Goal: Information Seeking & Learning: Learn about a topic

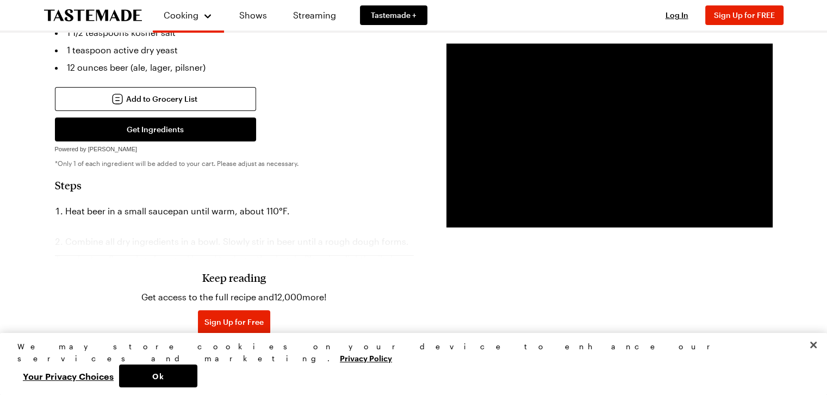
scroll to position [326, 0]
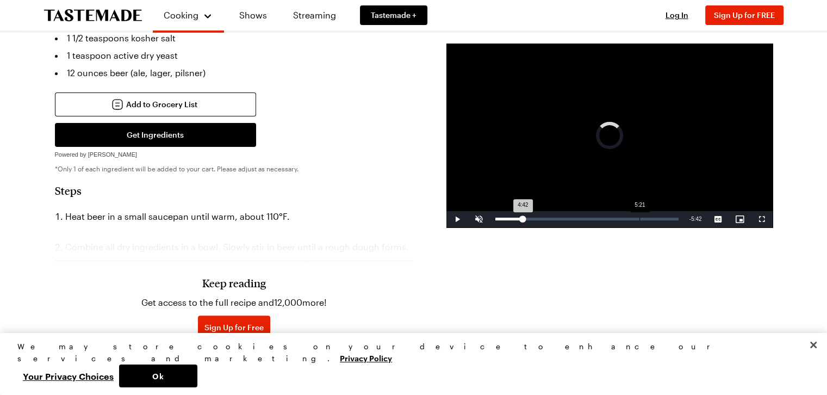
drag, startPoint x: 505, startPoint y: 219, endPoint x: 640, endPoint y: 213, distance: 134.4
click at [640, 213] on div "Loaded : 0.00% 5:21 4:42" at bounding box center [587, 219] width 194 height 16
drag, startPoint x: 641, startPoint y: 220, endPoint x: 657, endPoint y: 217, distance: 15.5
click at [653, 217] on div "5:56" at bounding box center [574, 218] width 158 height 3
click at [478, 219] on span "Video Player" at bounding box center [479, 219] width 22 height 0
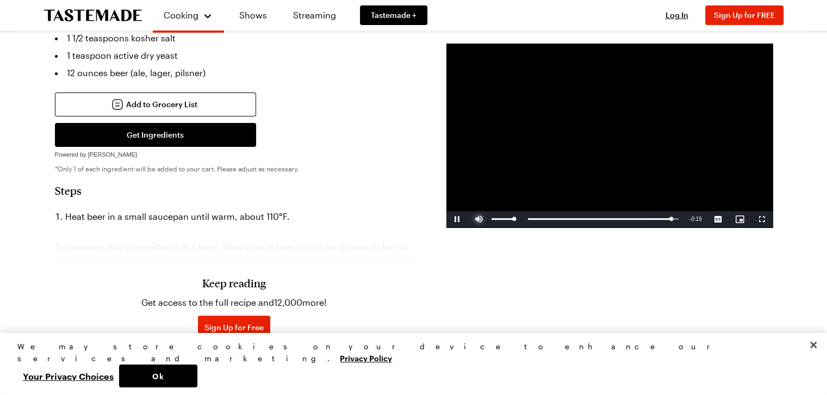
click at [478, 219] on span "Video Player" at bounding box center [479, 219] width 22 height 0
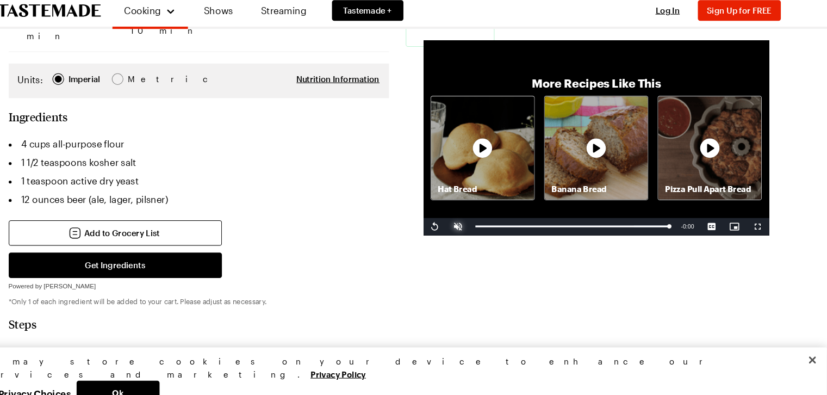
scroll to position [205, 0]
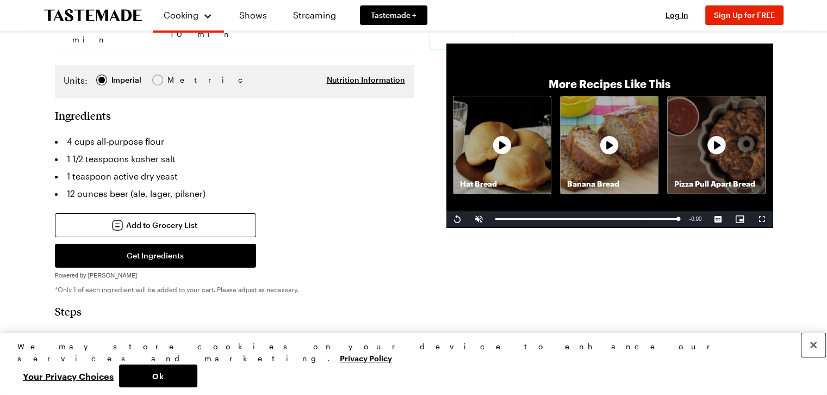
click at [813, 357] on button "Close" at bounding box center [813, 345] width 24 height 24
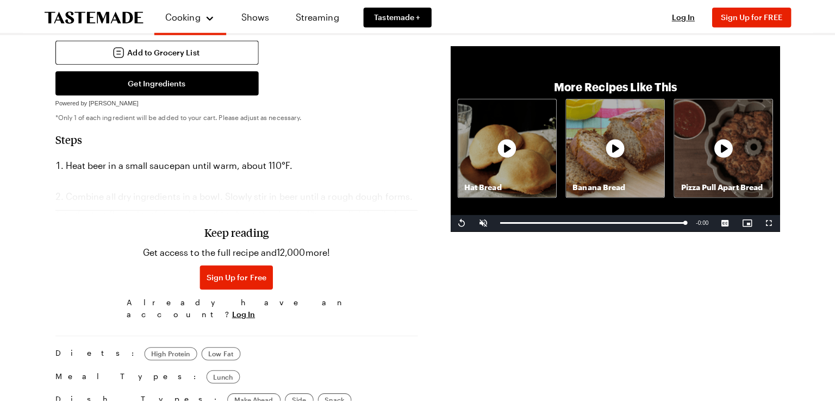
scroll to position [386, 0]
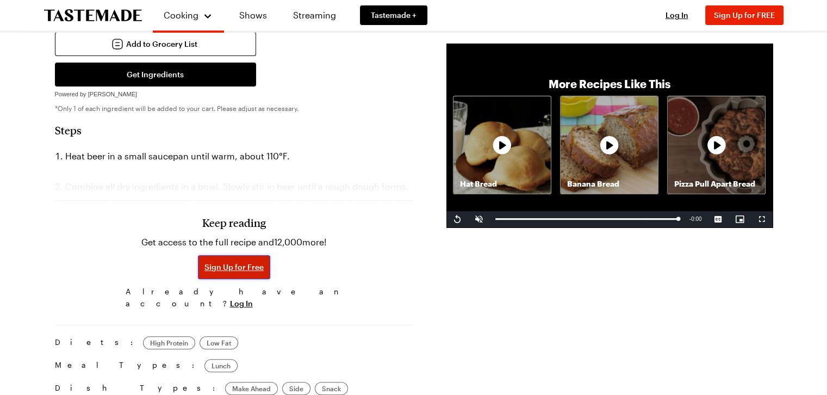
click at [242, 255] on button "Sign Up for Free" at bounding box center [234, 267] width 72 height 24
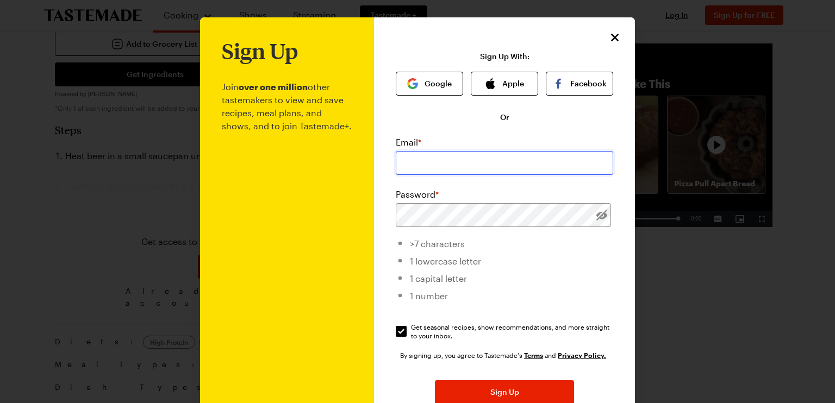
click at [410, 160] on input "email" at bounding box center [504, 163] width 217 height 24
type input "[PERSON_NAME][EMAIL_ADDRESS][PERSON_NAME][DOMAIN_NAME]"
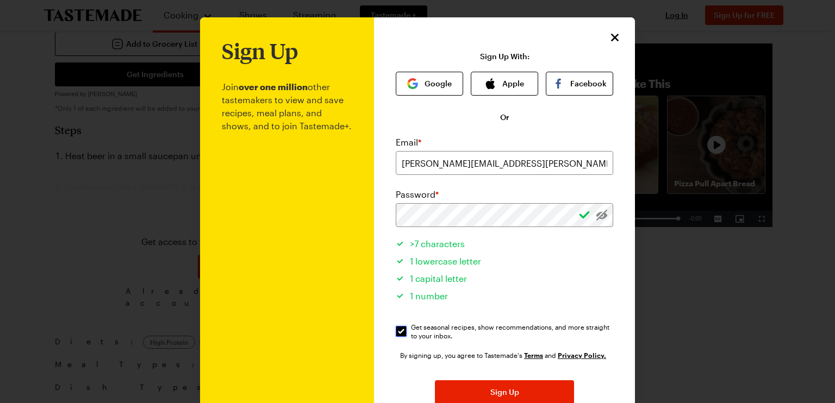
click at [397, 335] on input "Get seasonal recipes, show recommendations, and more straight to your inbox. Ge…" at bounding box center [401, 331] width 11 height 11
checkbox input "false"
click at [470, 388] on button "Sign Up" at bounding box center [504, 392] width 139 height 24
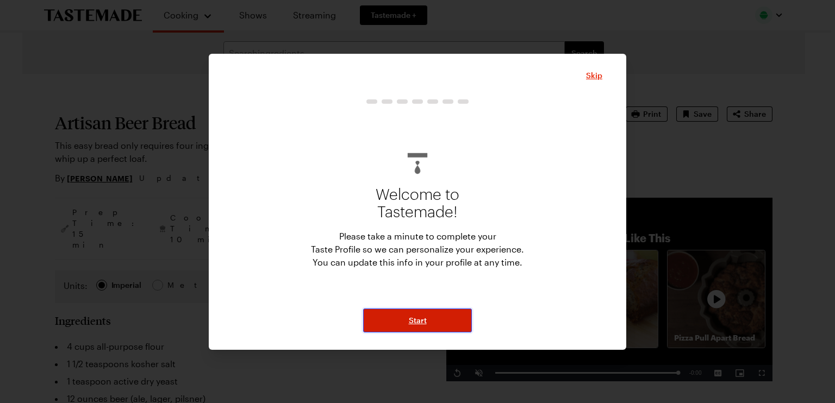
click at [430, 322] on button "Start" at bounding box center [417, 321] width 109 height 24
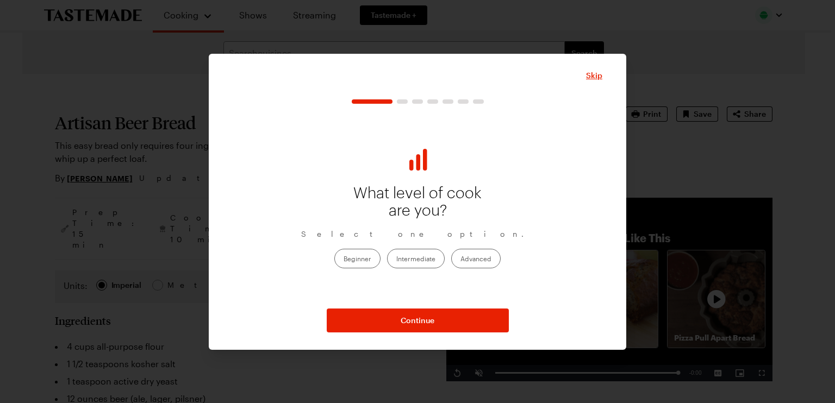
click at [408, 257] on label "Intermediate" at bounding box center [416, 259] width 58 height 20
click at [396, 260] on input "Intermediate" at bounding box center [396, 260] width 0 height 0
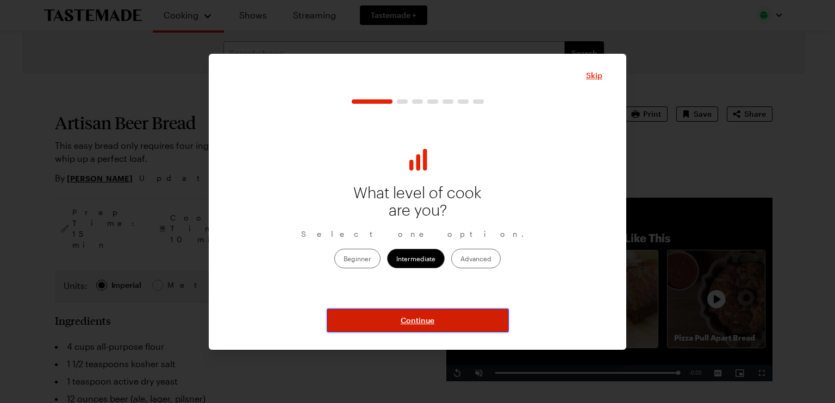
click at [407, 320] on span "Continue" at bounding box center [418, 320] width 34 height 11
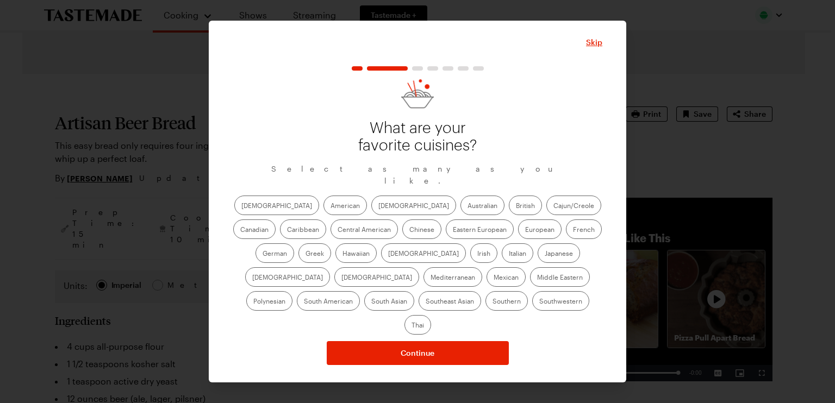
click at [323, 212] on label "American" at bounding box center [344, 206] width 43 height 20
click at [330, 207] on input "American" at bounding box center [330, 207] width 0 height 0
click at [486, 283] on label "Mexican" at bounding box center [505, 277] width 39 height 20
click at [493, 278] on input "Mexican" at bounding box center [493, 278] width 0 height 0
click at [485, 311] on label "Southern" at bounding box center [506, 301] width 42 height 20
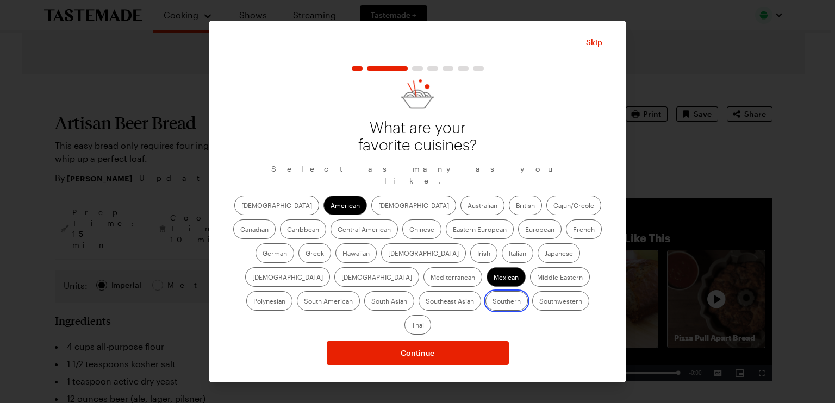
click at [492, 302] on input "Southern" at bounding box center [492, 302] width 0 height 0
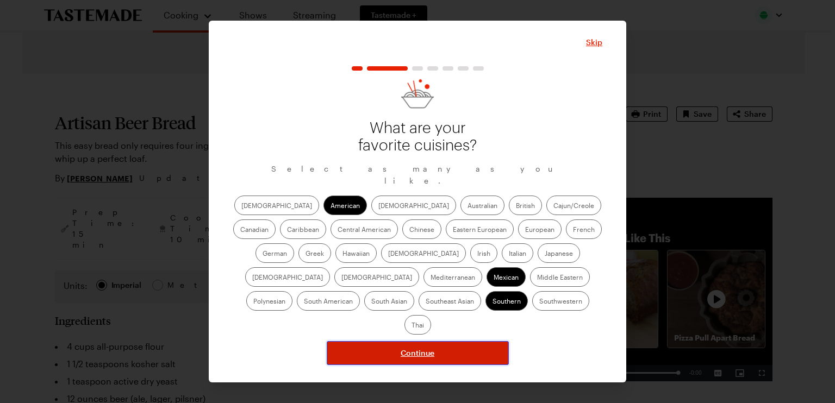
click at [393, 341] on button "Continue" at bounding box center [418, 353] width 182 height 24
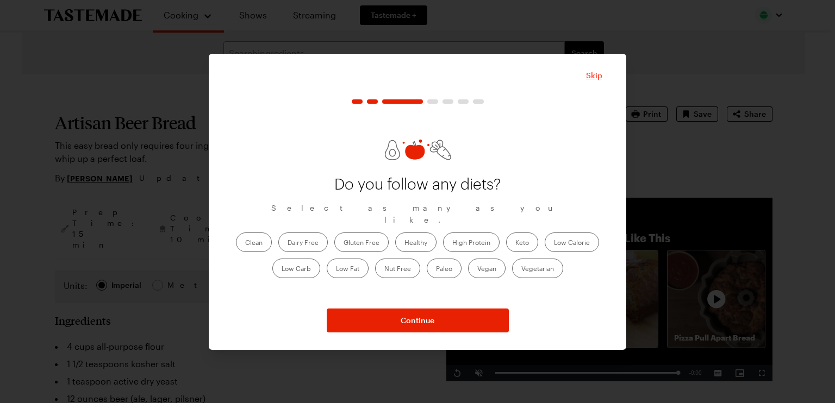
click at [593, 77] on span "Skip" at bounding box center [594, 75] width 16 height 11
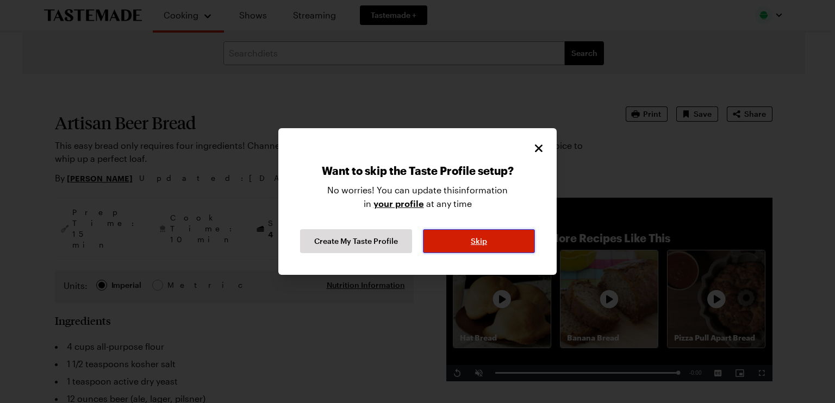
click at [443, 238] on button "Skip" at bounding box center [479, 241] width 112 height 24
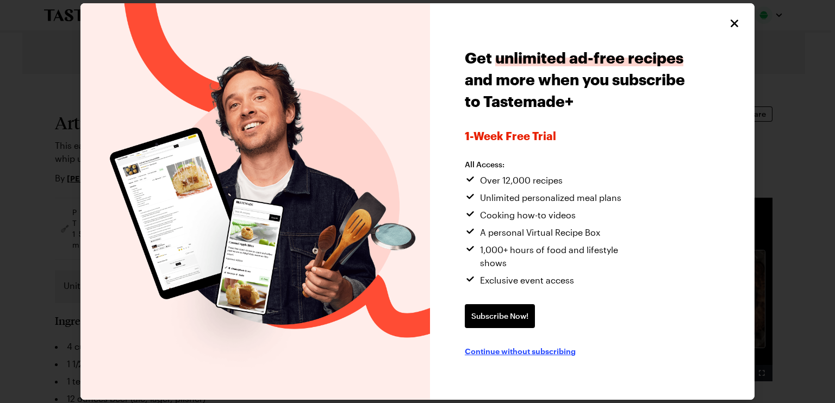
click at [486, 346] on span "Continue without subscribing" at bounding box center [520, 351] width 111 height 11
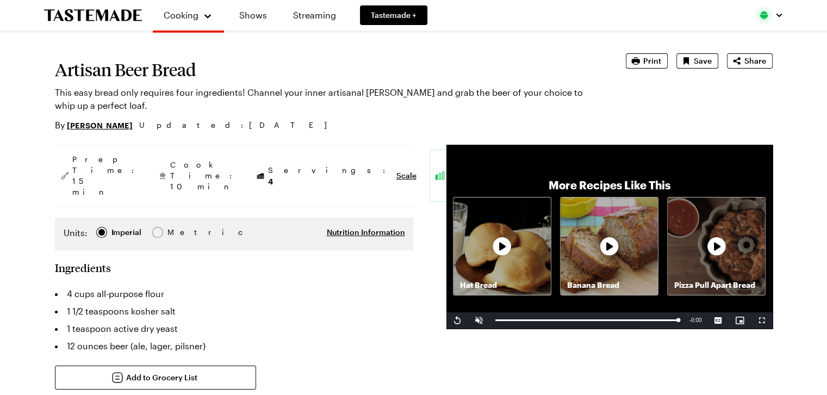
scroll to position [38, 0]
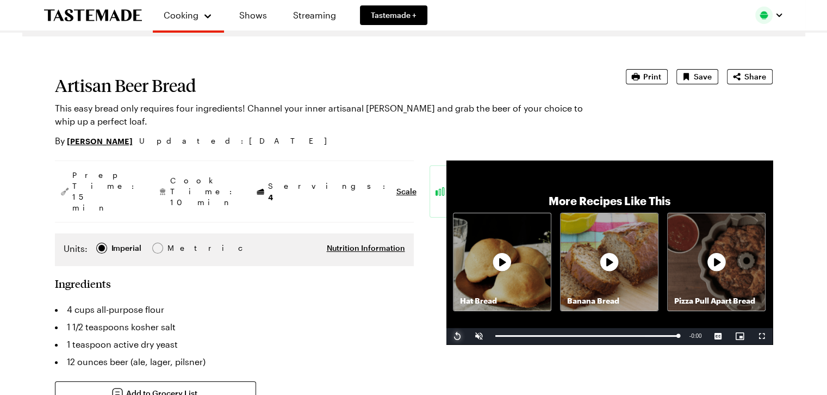
click at [457, 336] on span "Video Player" at bounding box center [457, 336] width 22 height 0
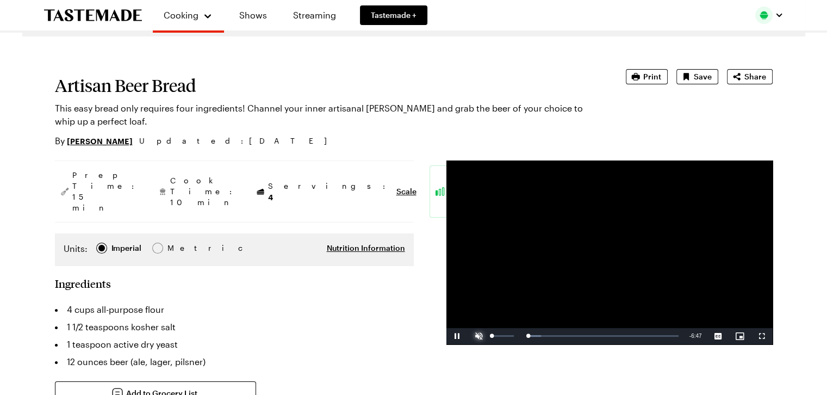
click at [480, 336] on span "Video Player" at bounding box center [479, 336] width 22 height 0
click at [455, 336] on span "Video Player" at bounding box center [457, 336] width 22 height 0
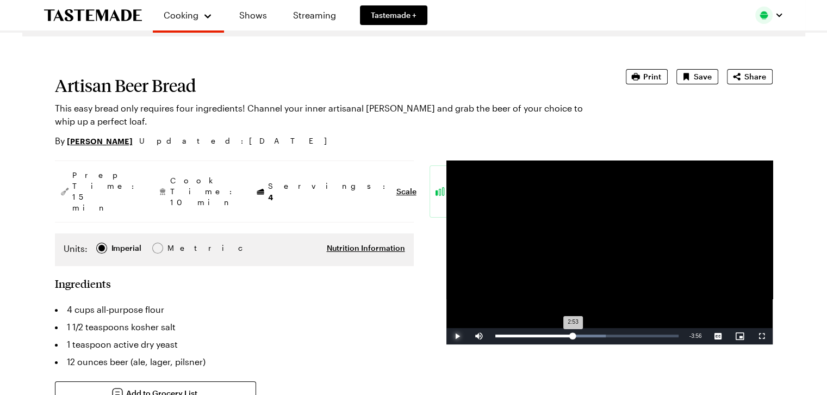
click at [572, 334] on div "2:53" at bounding box center [534, 335] width 78 height 3
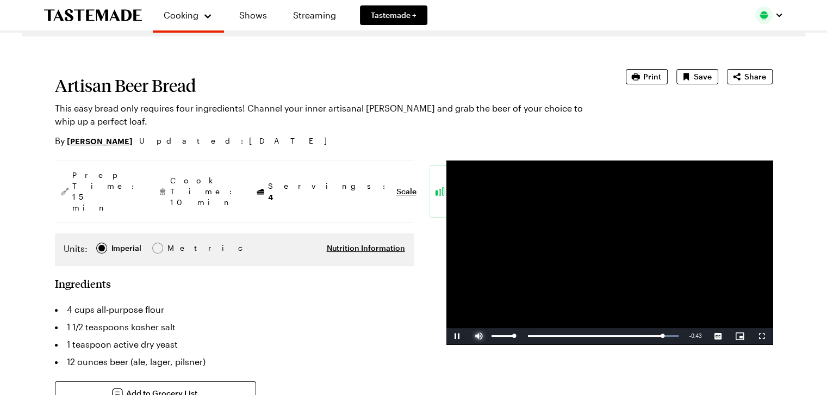
click at [475, 336] on span "Video Player" at bounding box center [479, 336] width 22 height 0
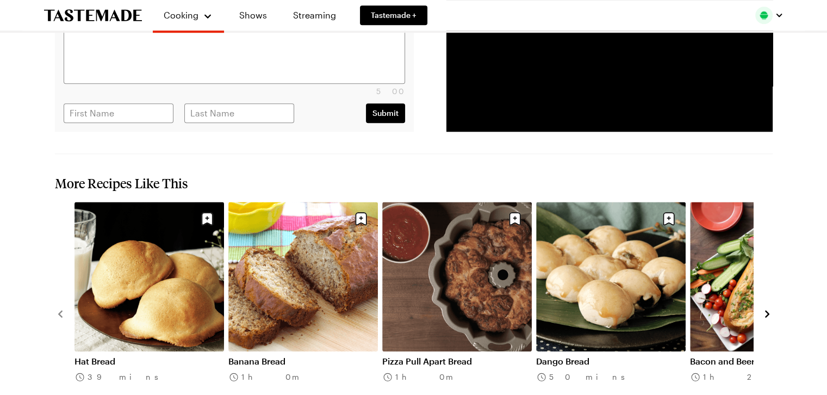
scroll to position [1070, 0]
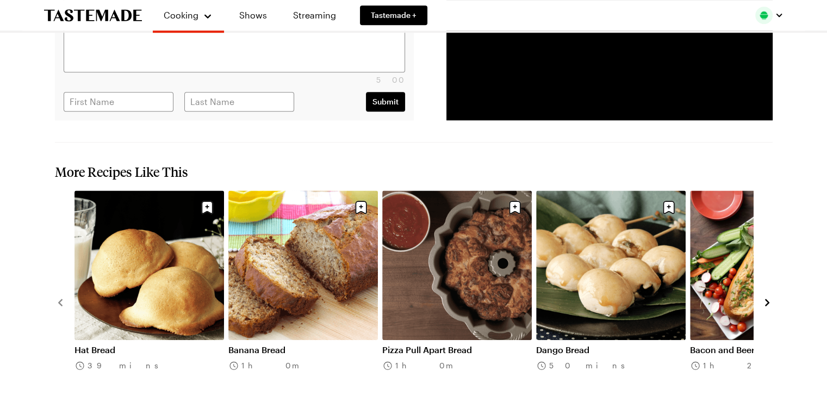
click at [116, 344] on link "Hat Bread" at bounding box center [148, 349] width 149 height 11
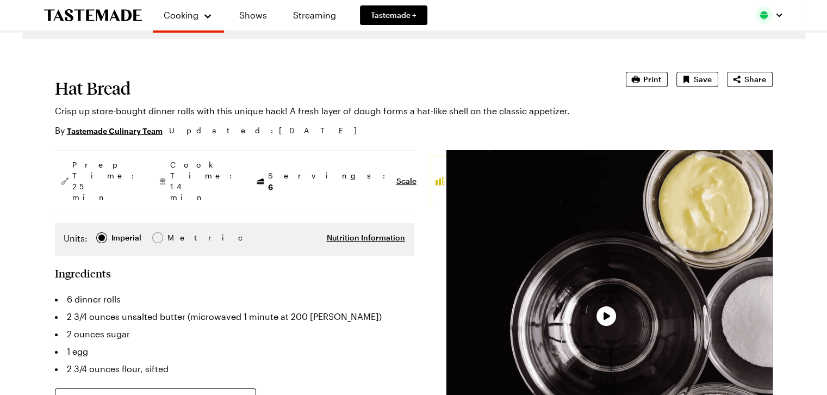
scroll to position [109, 0]
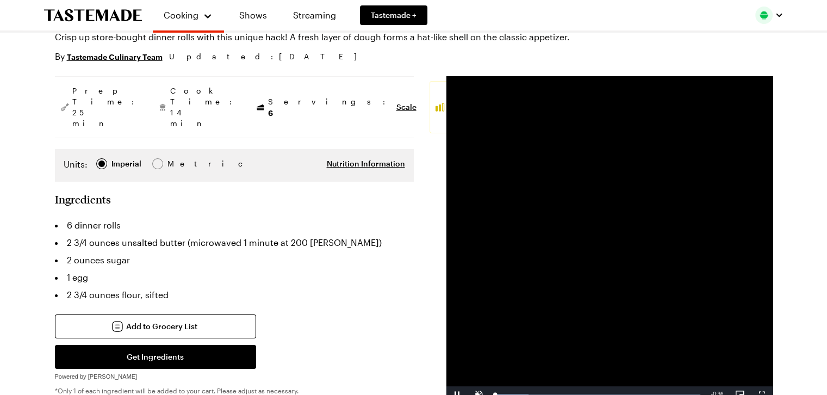
scroll to position [1122, 0]
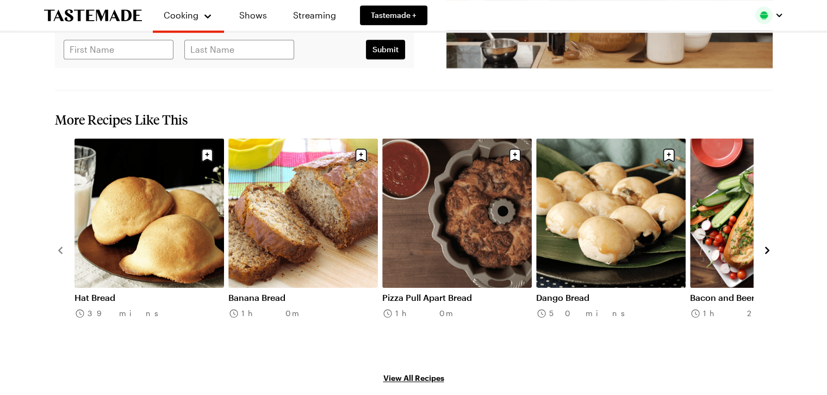
type textarea "x"
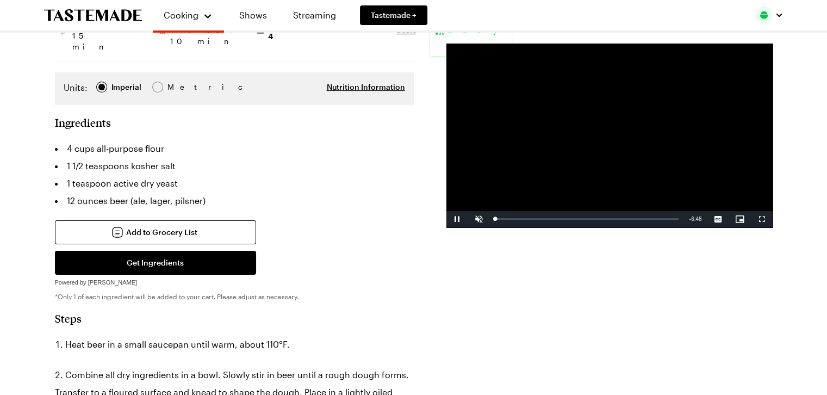
scroll to position [0, 0]
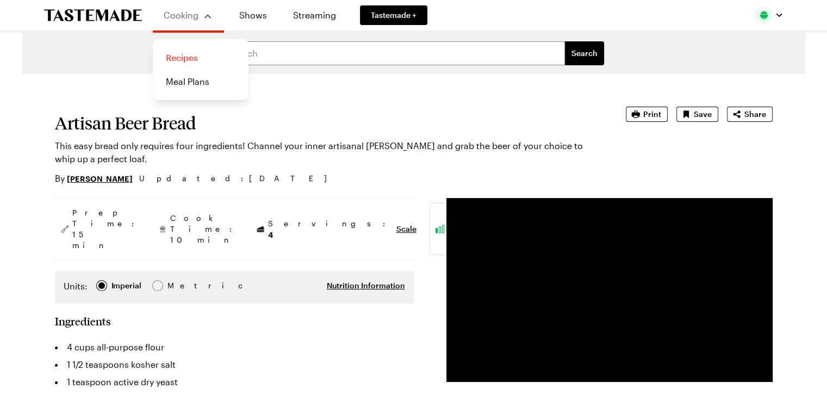
click at [190, 56] on link "Recipes" at bounding box center [200, 58] width 83 height 24
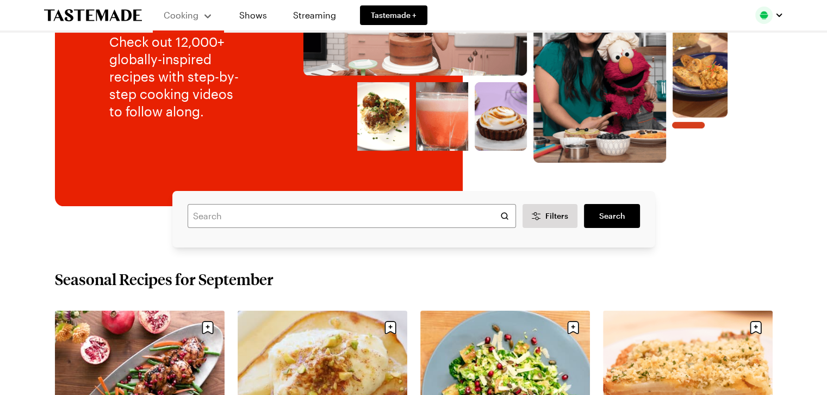
scroll to position [163, 0]
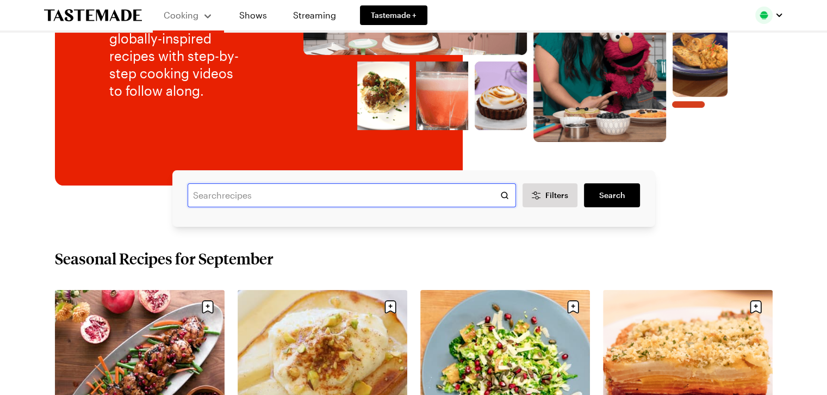
click at [235, 193] on input "text" at bounding box center [352, 195] width 328 height 24
type input "bread"
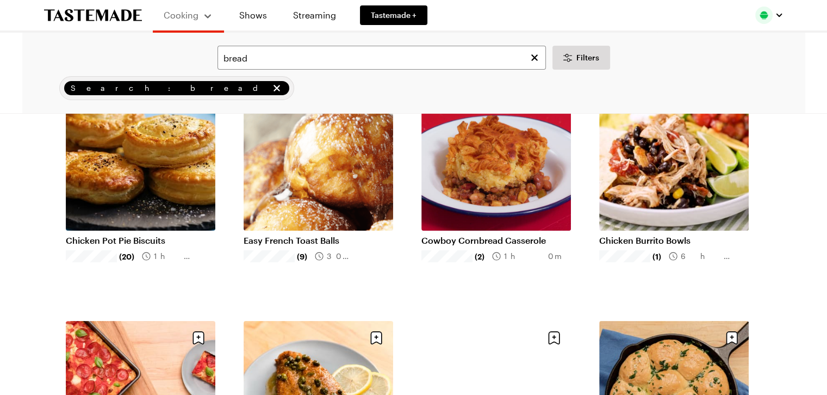
scroll to position [54, 0]
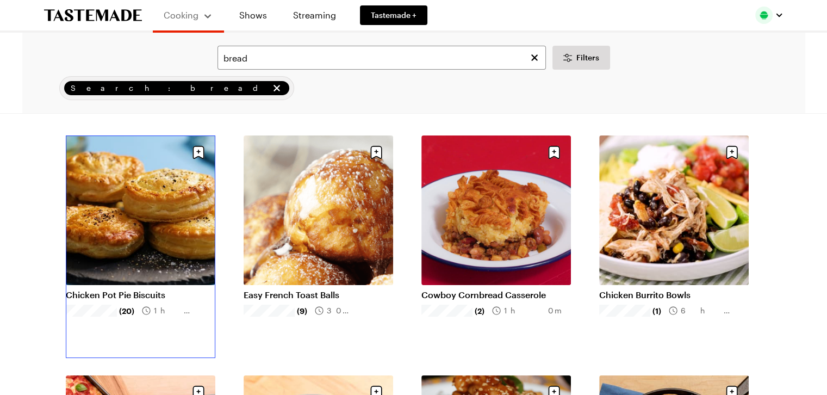
click at [109, 289] on link "Chicken Pot Pie Biscuits" at bounding box center [140, 294] width 149 height 11
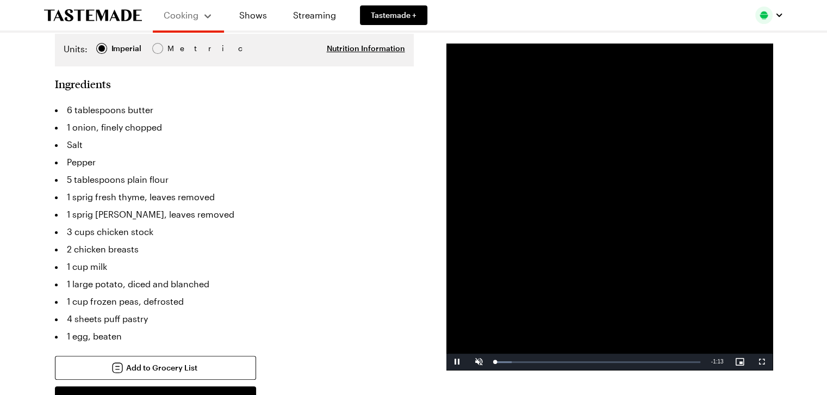
scroll to position [272, 0]
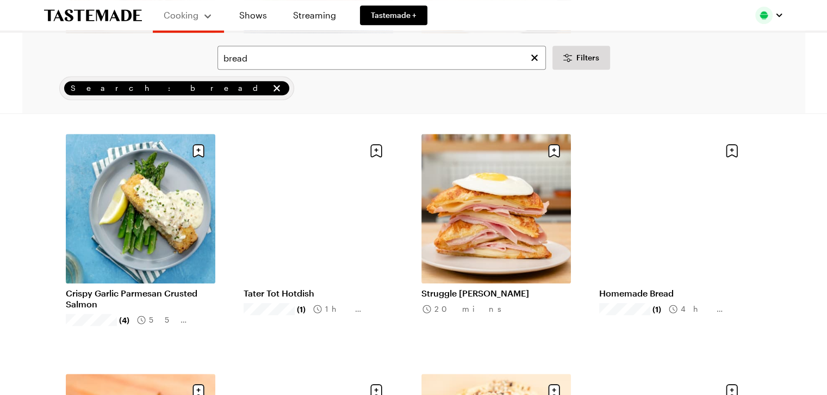
scroll to position [815, 0]
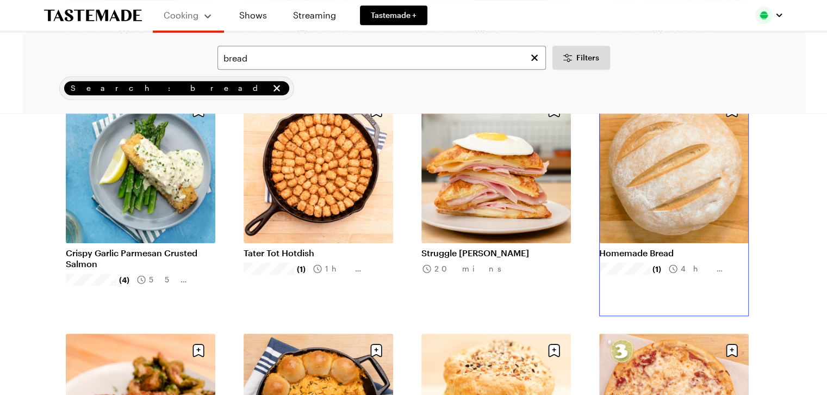
drag, startPoint x: 659, startPoint y: 211, endPoint x: 658, endPoint y: 217, distance: 5.5
click at [659, 247] on link "Homemade Bread" at bounding box center [673, 252] width 149 height 11
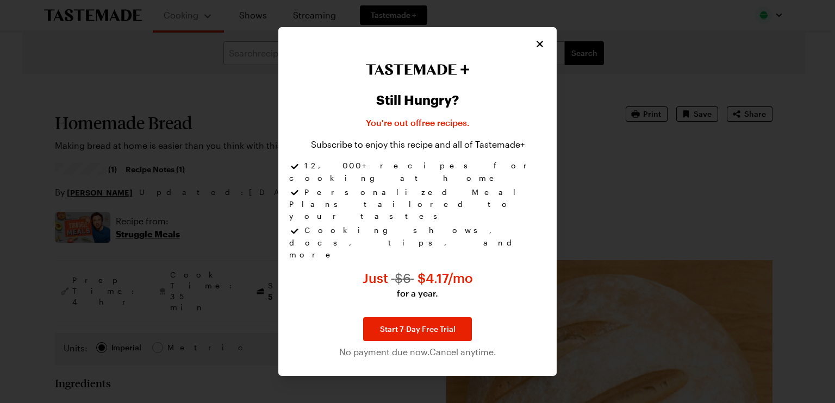
type textarea "x"
click at [540, 49] on icon "Close" at bounding box center [540, 43] width 11 height 11
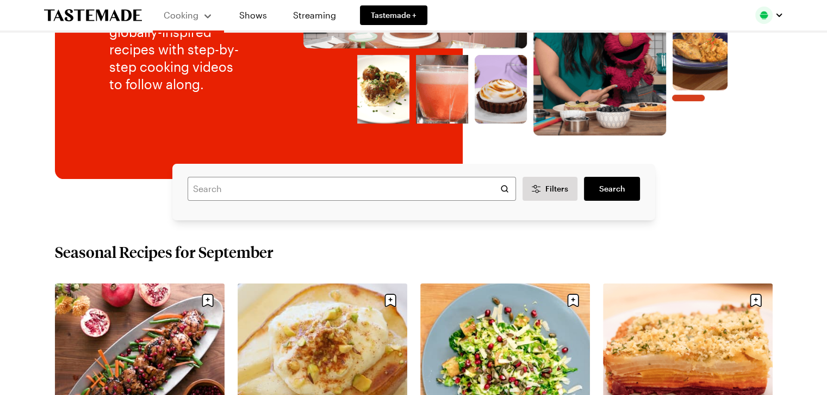
scroll to position [163, 0]
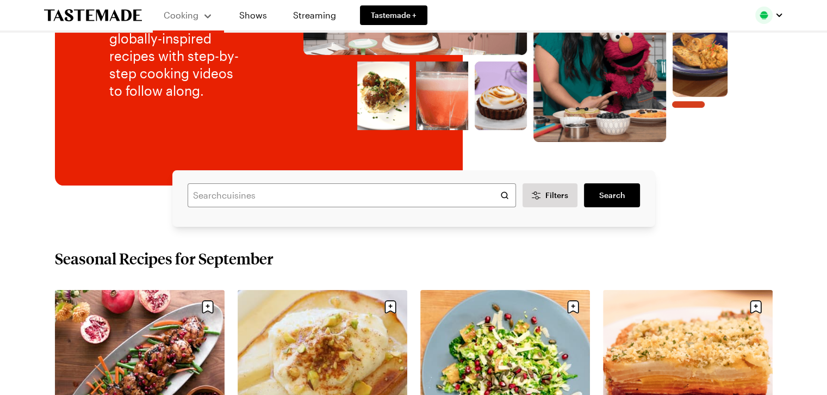
click at [246, 183] on div "Search cuisines Filters Search Search" at bounding box center [413, 198] width 483 height 57
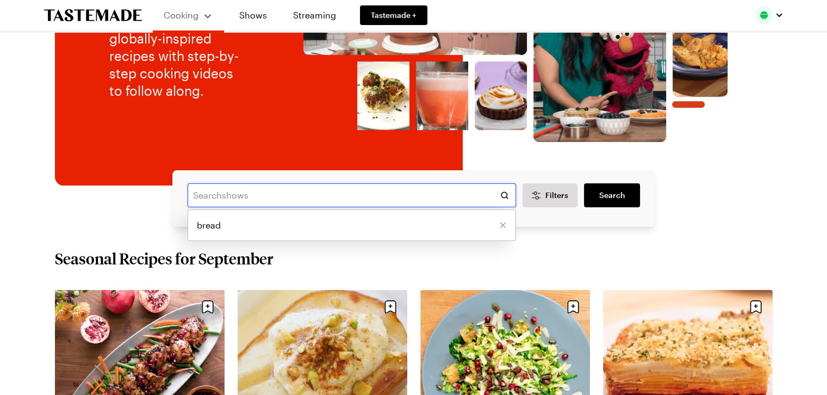
click at [245, 194] on input "text" at bounding box center [352, 195] width 328 height 24
type input "homemade bread"
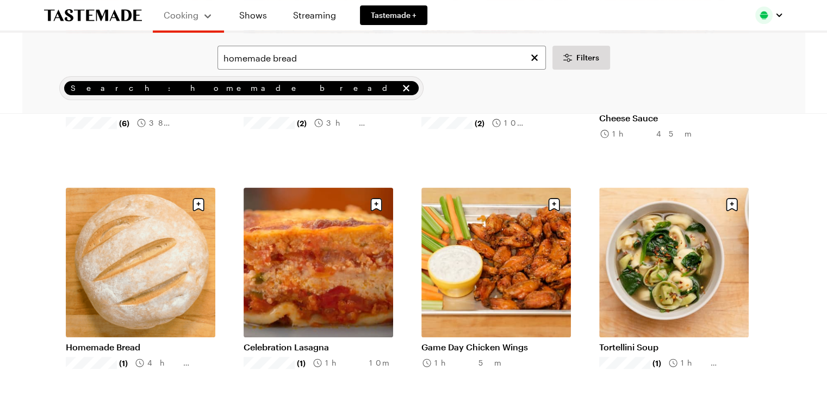
scroll to position [272, 0]
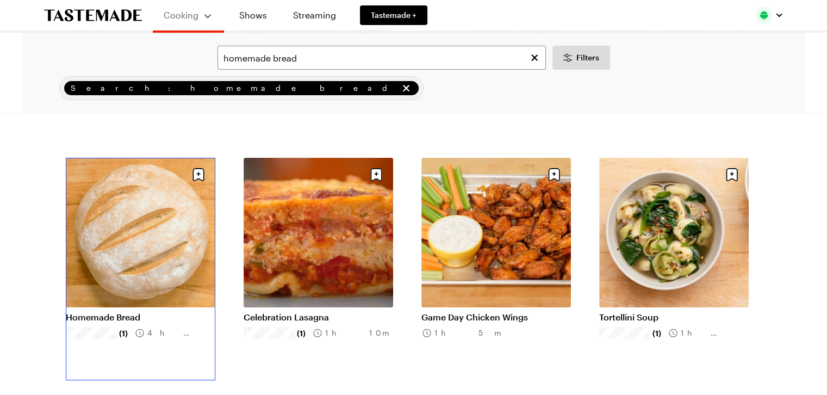
click at [150, 311] on link "Homemade Bread" at bounding box center [140, 316] width 149 height 11
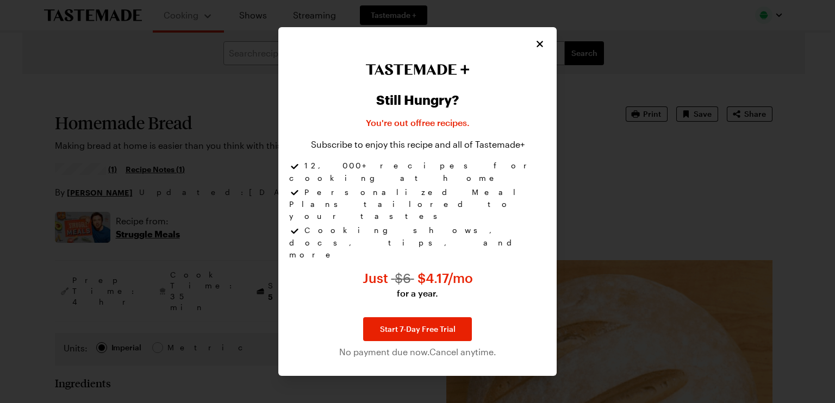
type textarea "x"
click at [540, 49] on icon "Close" at bounding box center [540, 43] width 11 height 11
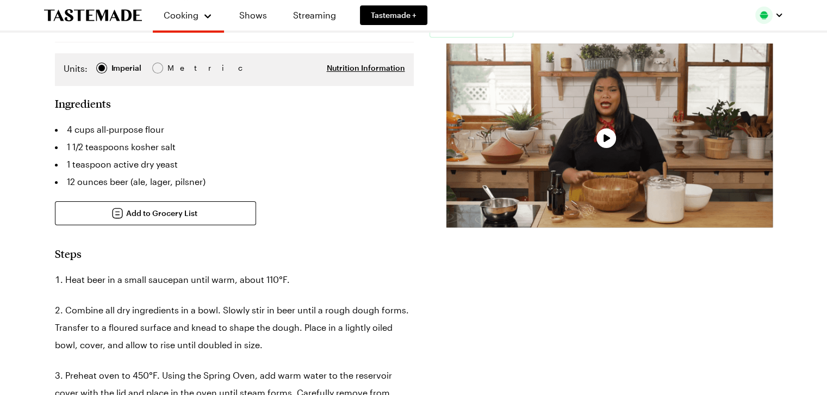
type textarea "x"
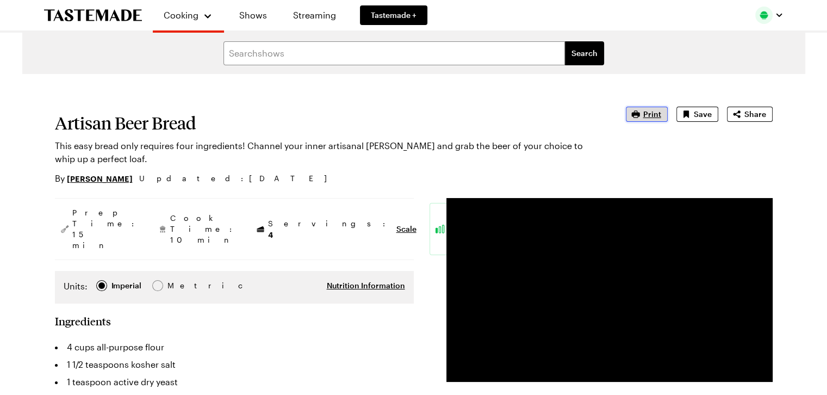
click at [654, 116] on span "Print" at bounding box center [652, 114] width 18 height 11
